Goal: Task Accomplishment & Management: Complete application form

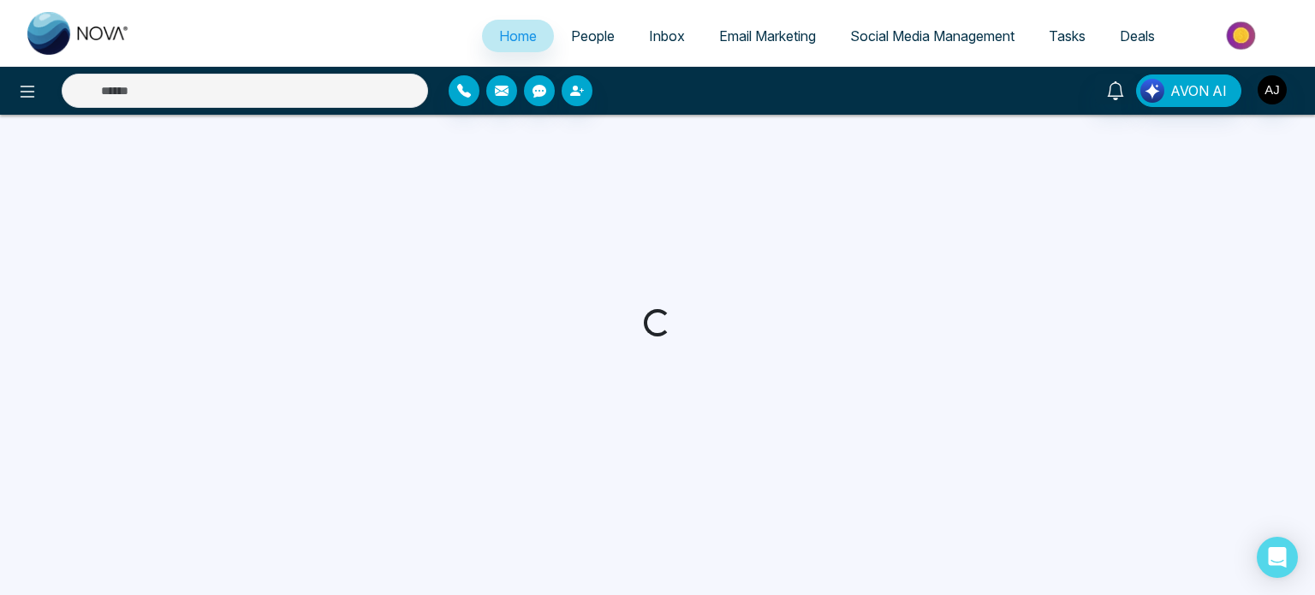
select select "*"
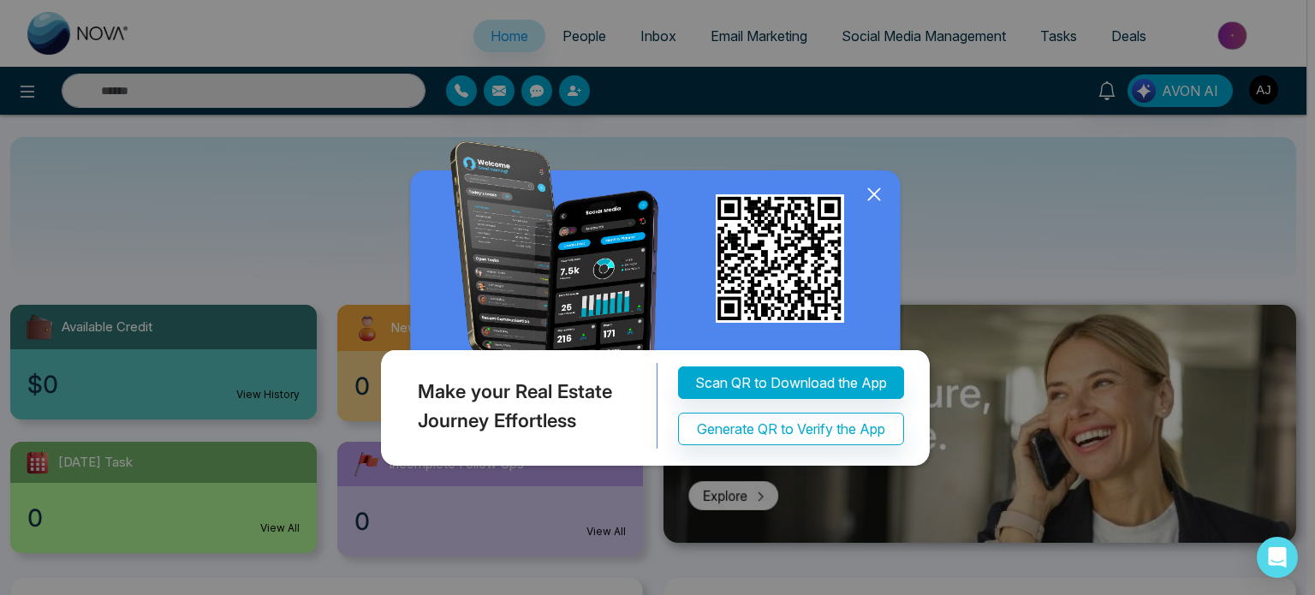
click at [871, 195] on icon at bounding box center [874, 195] width 26 height 26
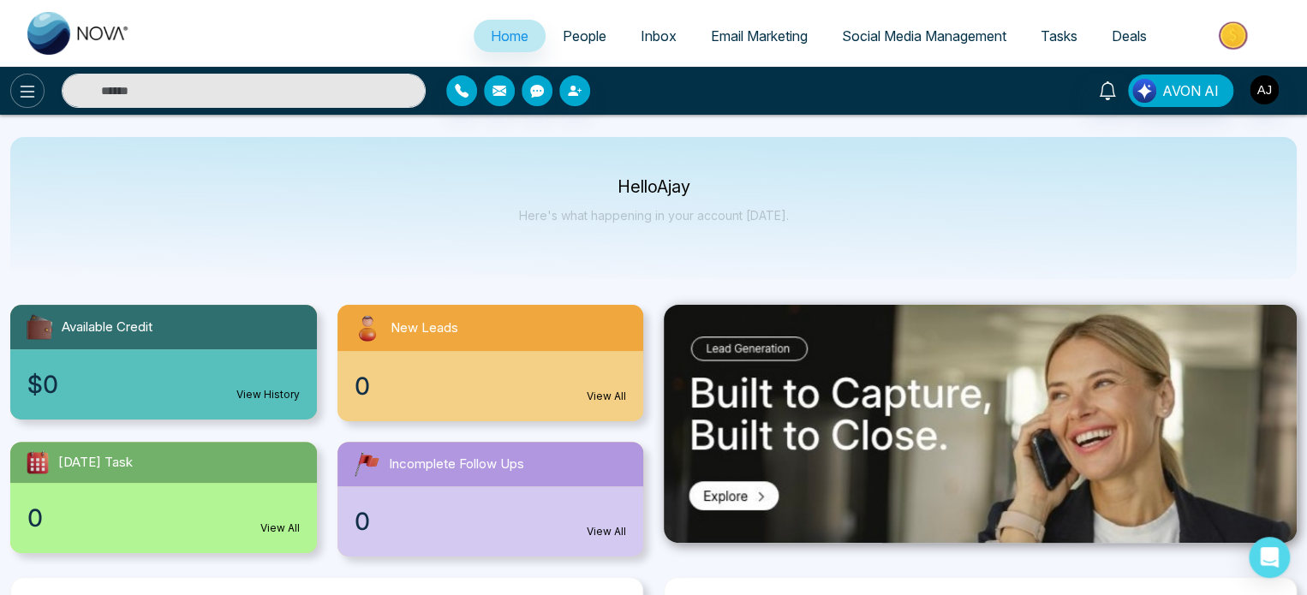
click at [34, 93] on icon at bounding box center [27, 91] width 21 height 21
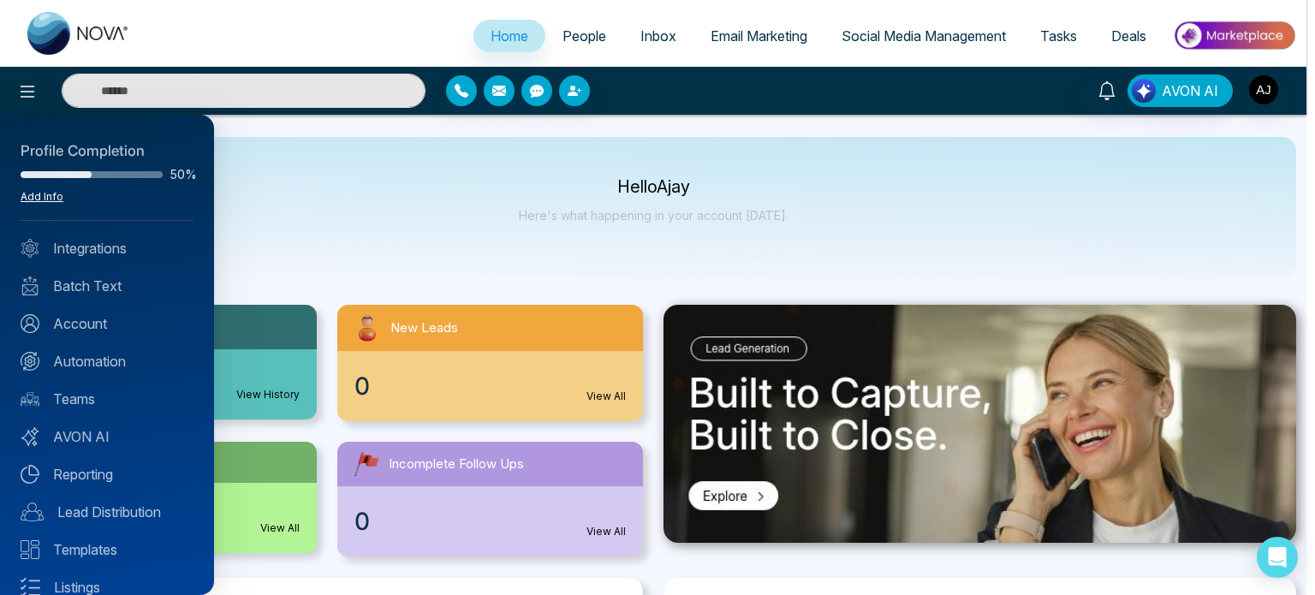
click at [34, 193] on link "Add Info" at bounding box center [42, 196] width 43 height 13
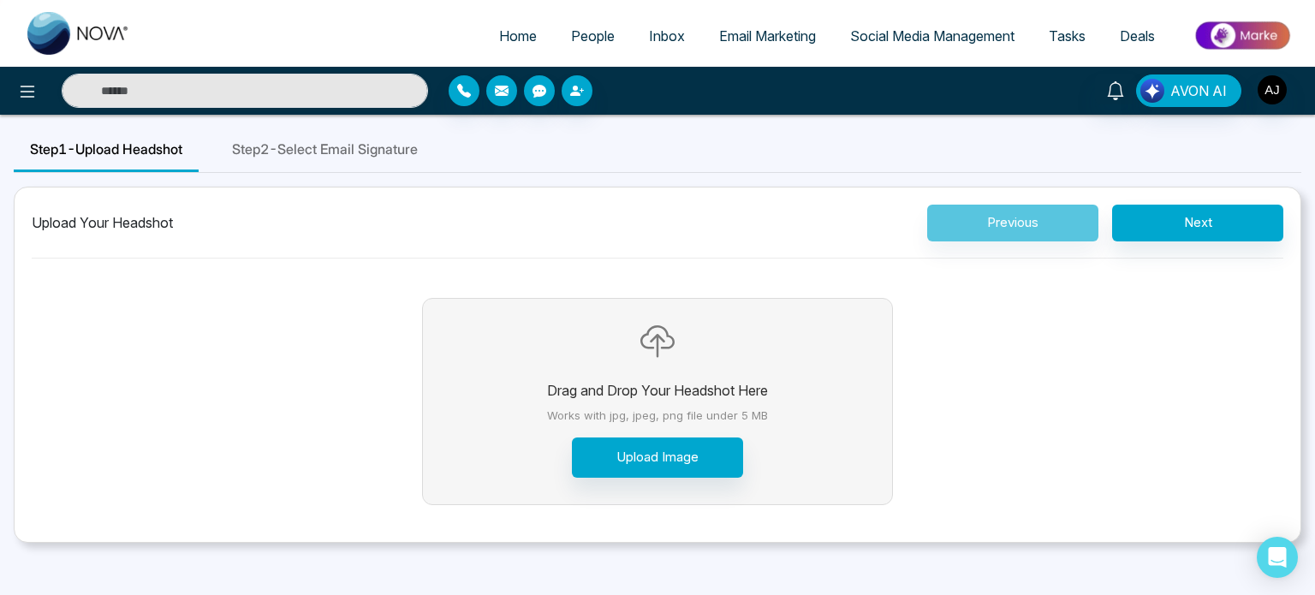
click at [237, 320] on div "Drag and Drop Your Headshot Here Works with jpg, jpeg, png file under 5 MB Uplo…" at bounding box center [658, 408] width 1252 height 272
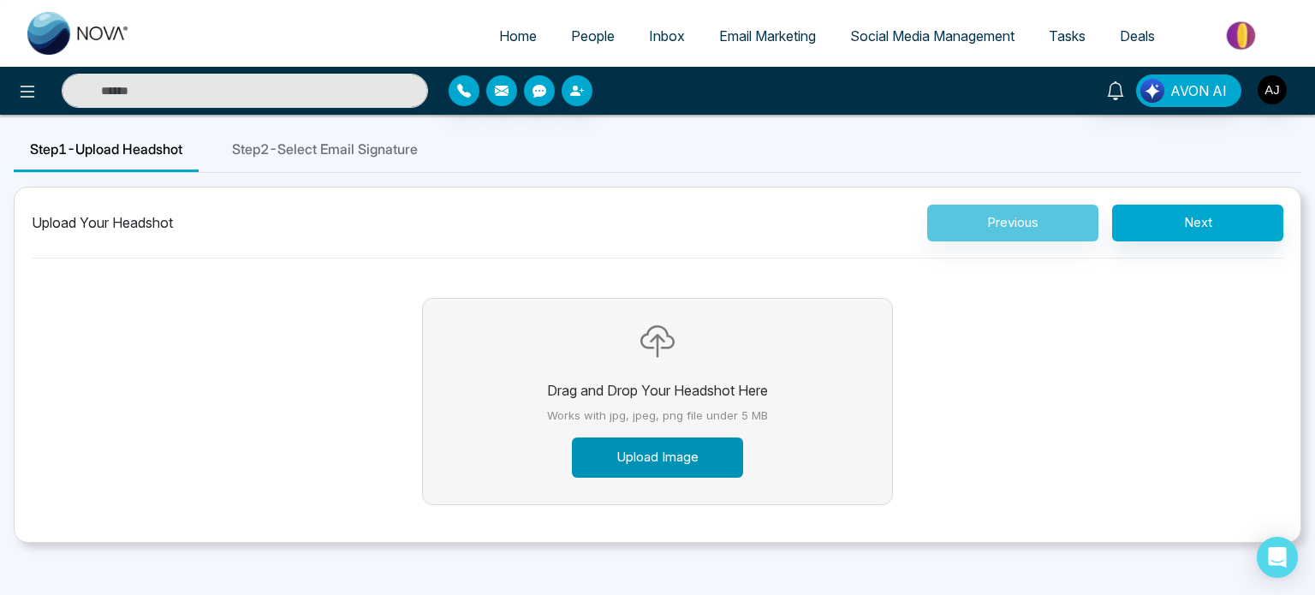
click at [663, 459] on button "Upload Image" at bounding box center [657, 458] width 171 height 40
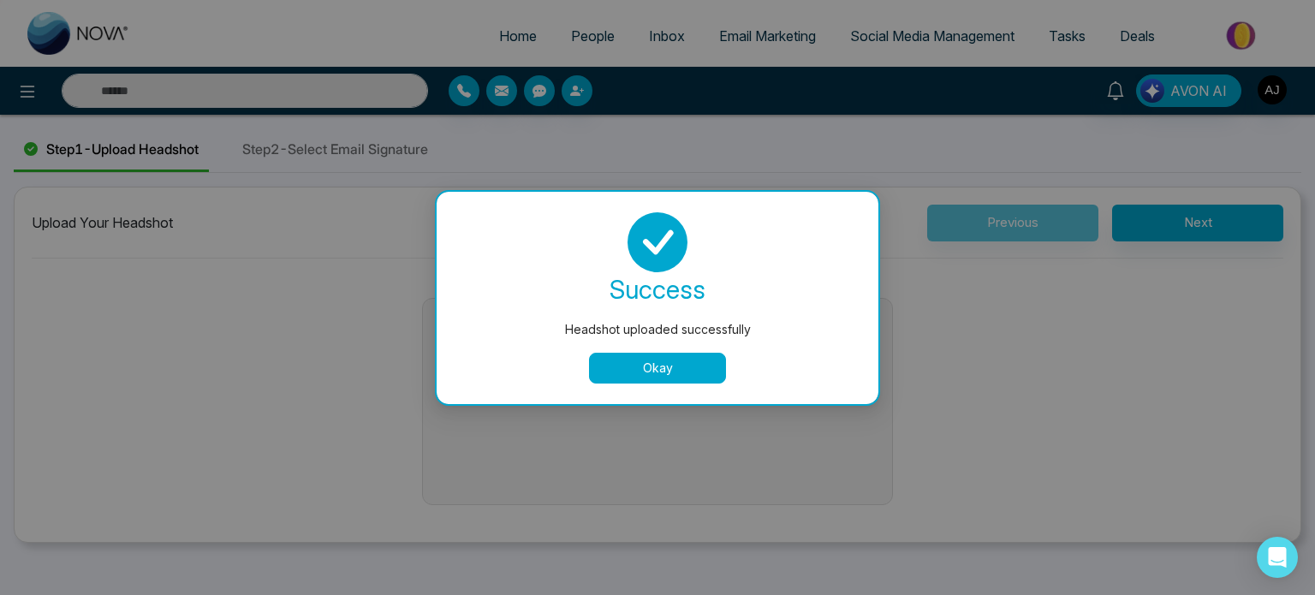
click at [685, 366] on button "Okay" at bounding box center [657, 368] width 137 height 31
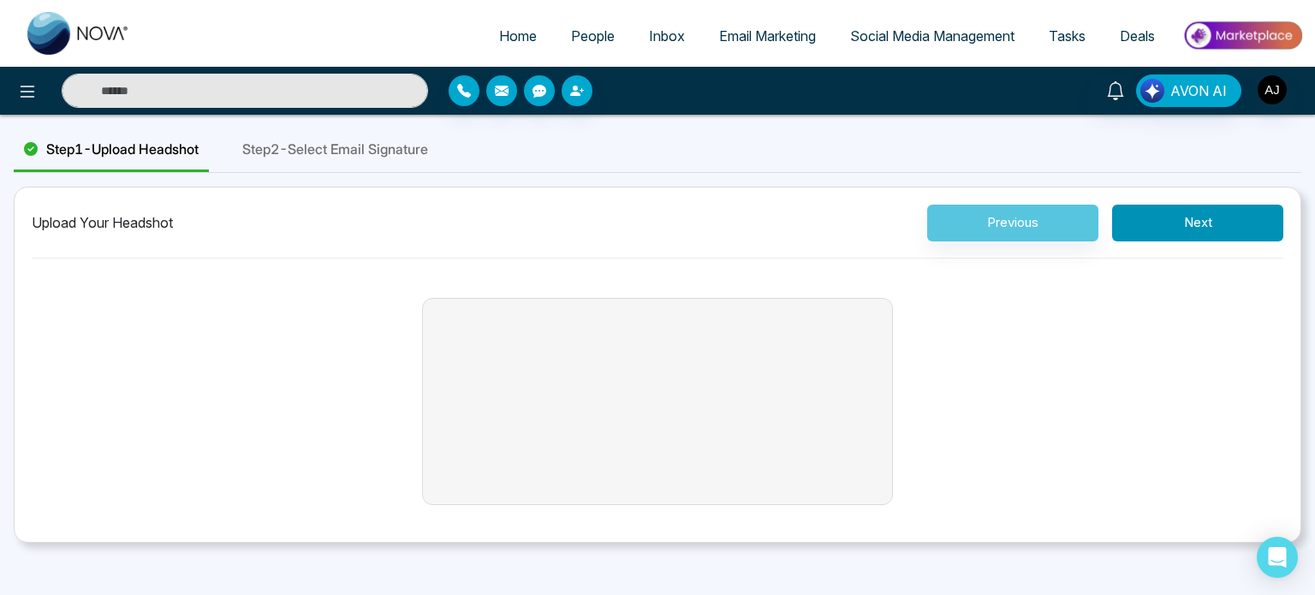
click at [1181, 229] on button "Next" at bounding box center [1197, 223] width 171 height 37
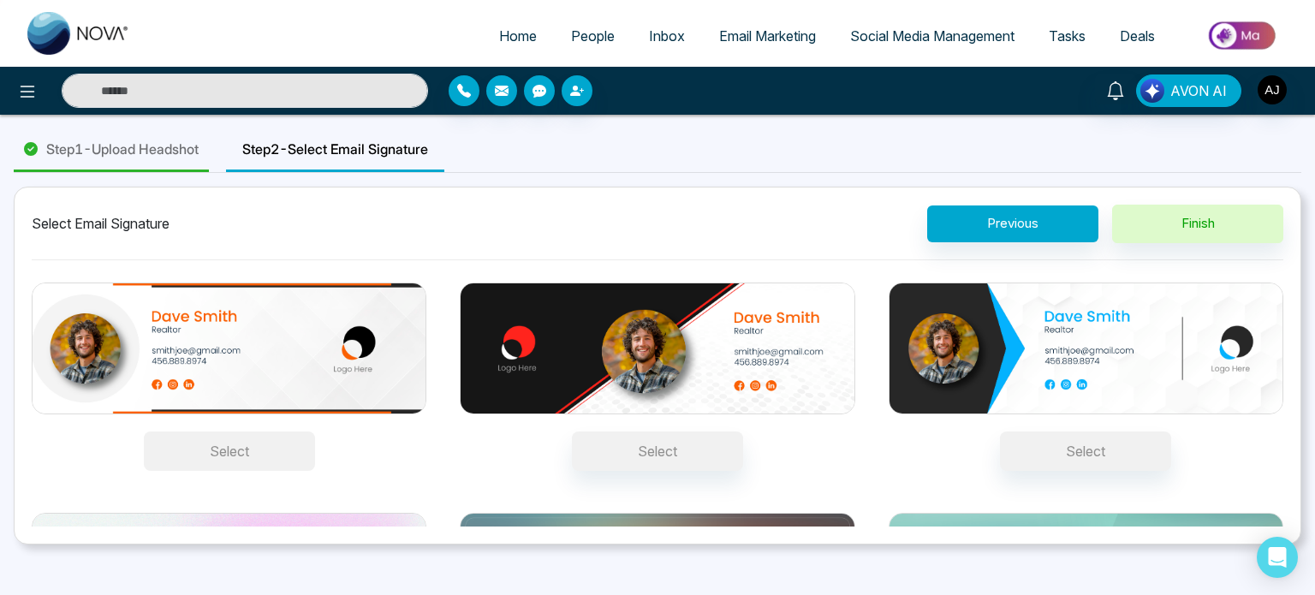
click at [226, 440] on button "Select" at bounding box center [229, 451] width 171 height 39
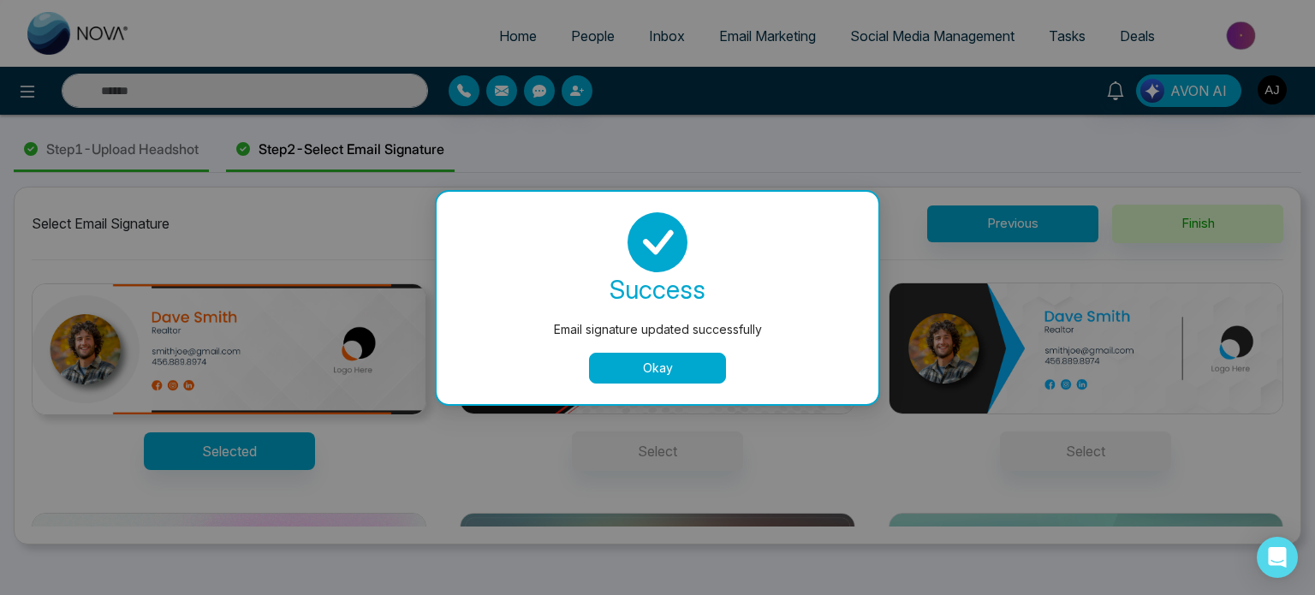
click at [659, 367] on button "Okay" at bounding box center [657, 368] width 137 height 31
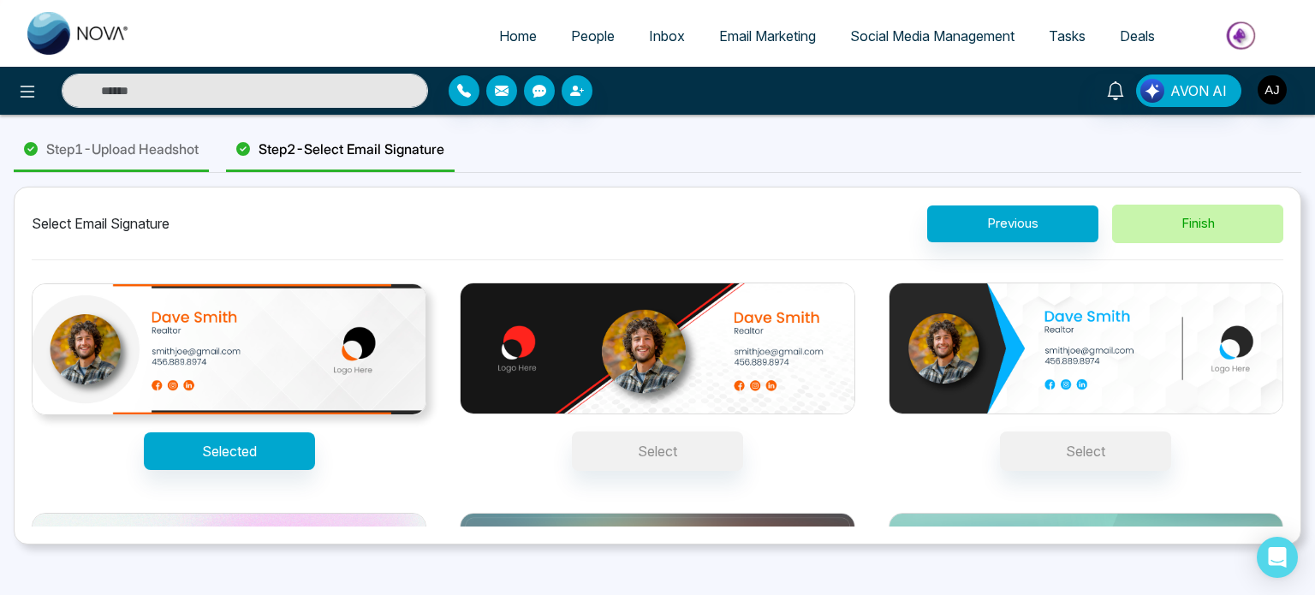
click at [1160, 225] on button "Finish" at bounding box center [1197, 224] width 171 height 39
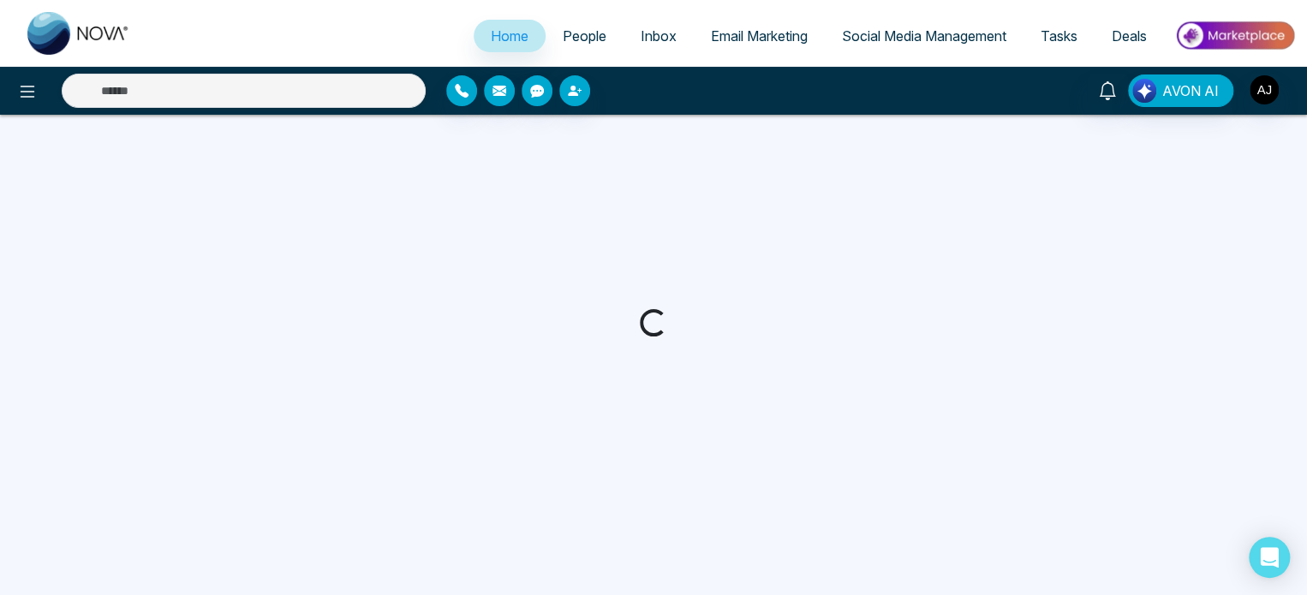
select select "*"
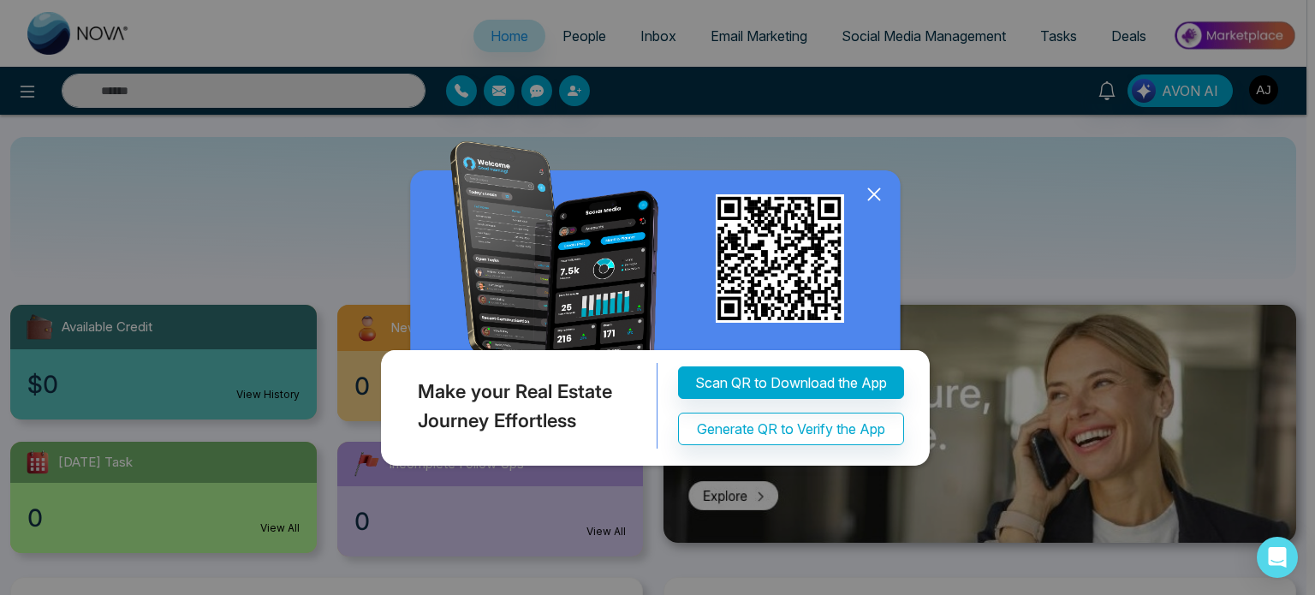
click at [866, 189] on icon at bounding box center [874, 195] width 26 height 26
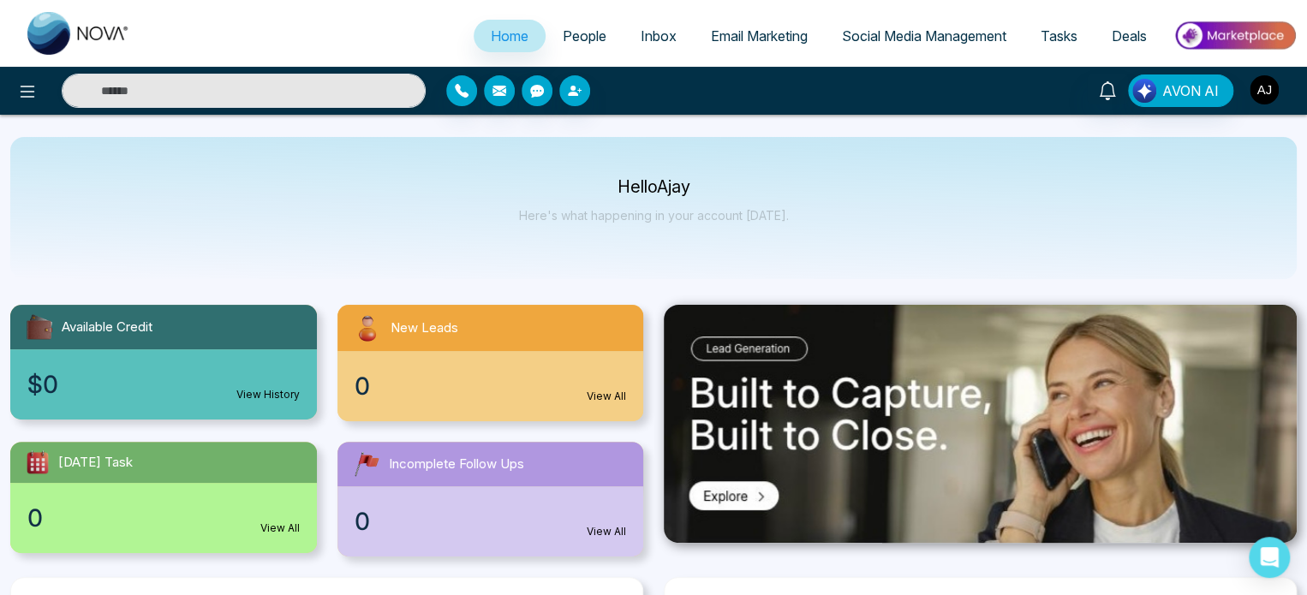
click at [1264, 98] on img "button" at bounding box center [1263, 89] width 29 height 29
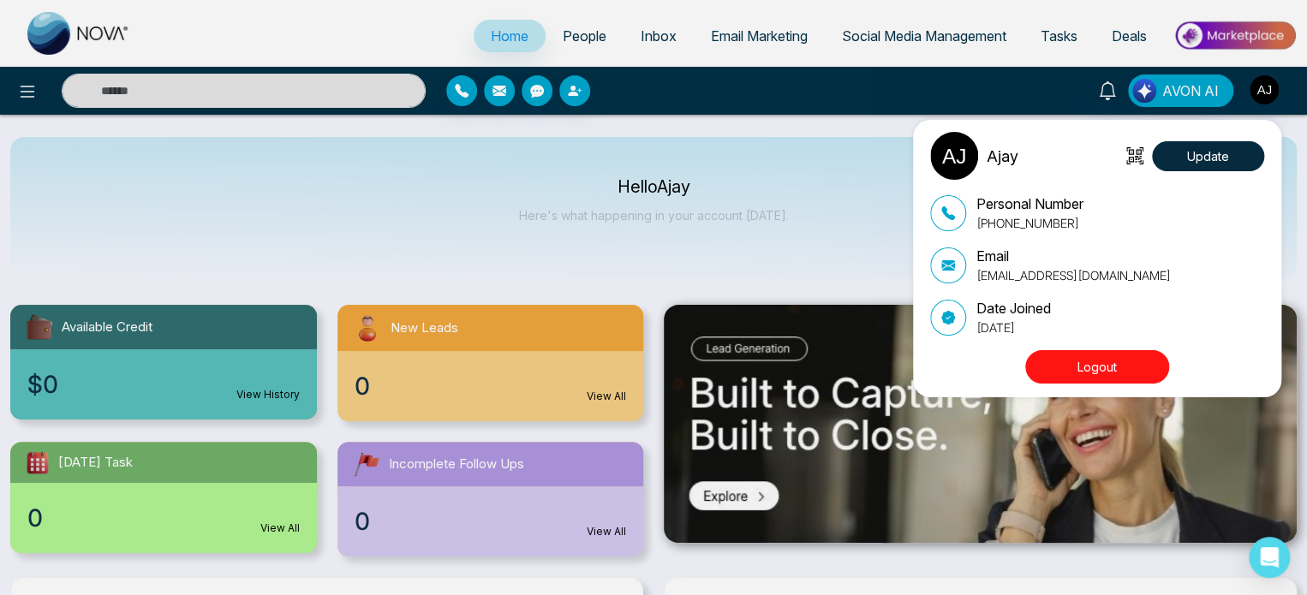
click at [1092, 365] on button "Logout" at bounding box center [1097, 366] width 144 height 33
